Goal: Task Accomplishment & Management: Manage account settings

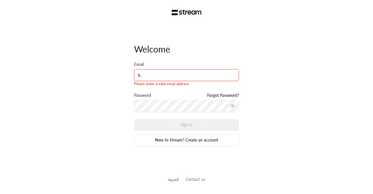
type input "[PERSON_NAME][EMAIL_ADDRESS][DOMAIN_NAME]"
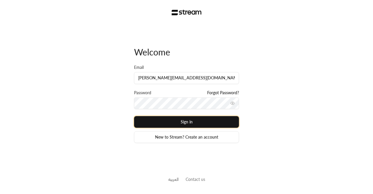
click at [155, 117] on button "Sign in" at bounding box center [186, 122] width 105 height 12
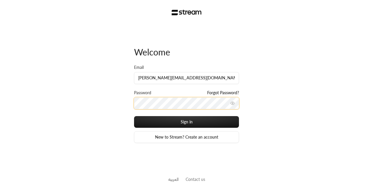
click at [134, 116] on button "Sign in" at bounding box center [186, 122] width 105 height 12
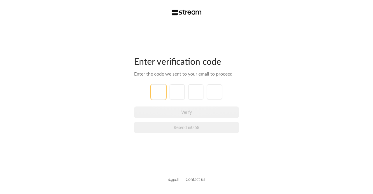
type input "1"
type input "2"
type input "3"
type input "4"
